Goal: Task Accomplishment & Management: Use online tool/utility

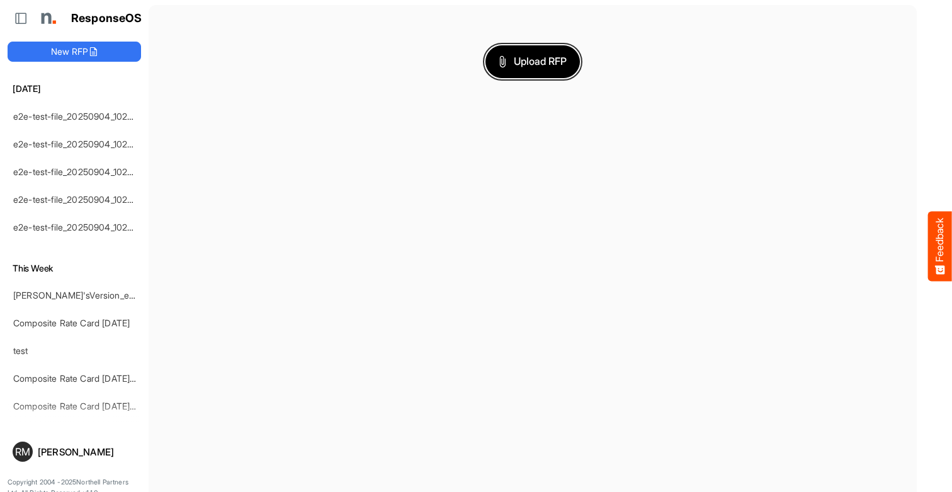
click at [532, 61] on span "Upload RFP" at bounding box center [532, 61] width 68 height 16
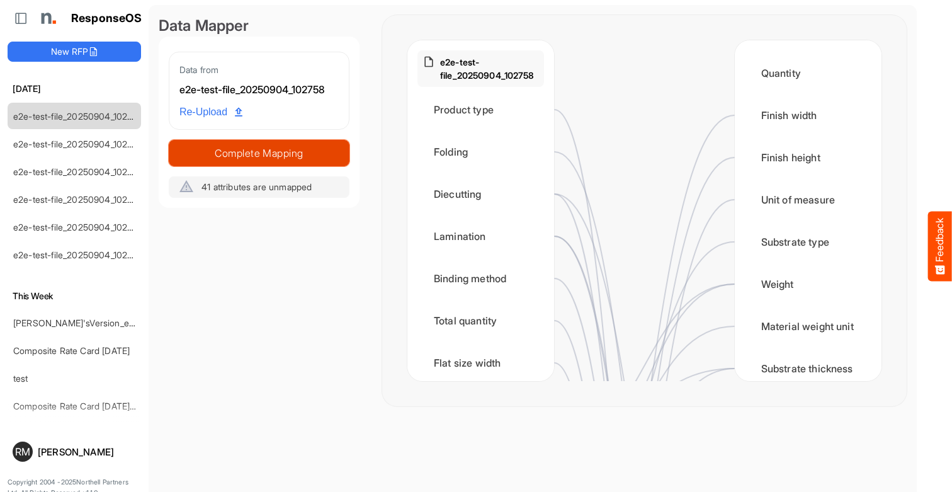
click at [259, 152] on span "Complete Mapping" at bounding box center [258, 153] width 179 height 18
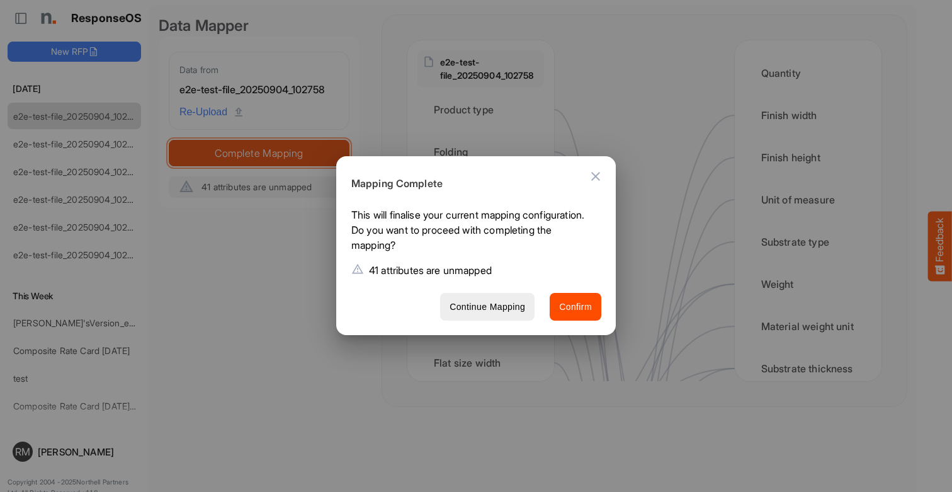
click at [575, 307] on span "Confirm" at bounding box center [575, 307] width 33 height 16
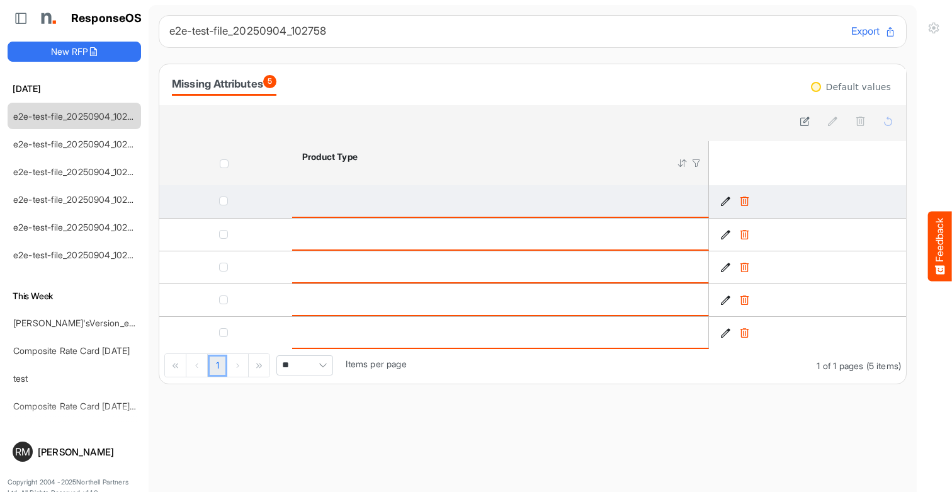
click at [725, 201] on icon "3b42910a-e6bf-4f34-84f5-81b44eacd007 is template cell Column Header" at bounding box center [725, 201] width 11 height 11
